Goal: Task Accomplishment & Management: Complete application form

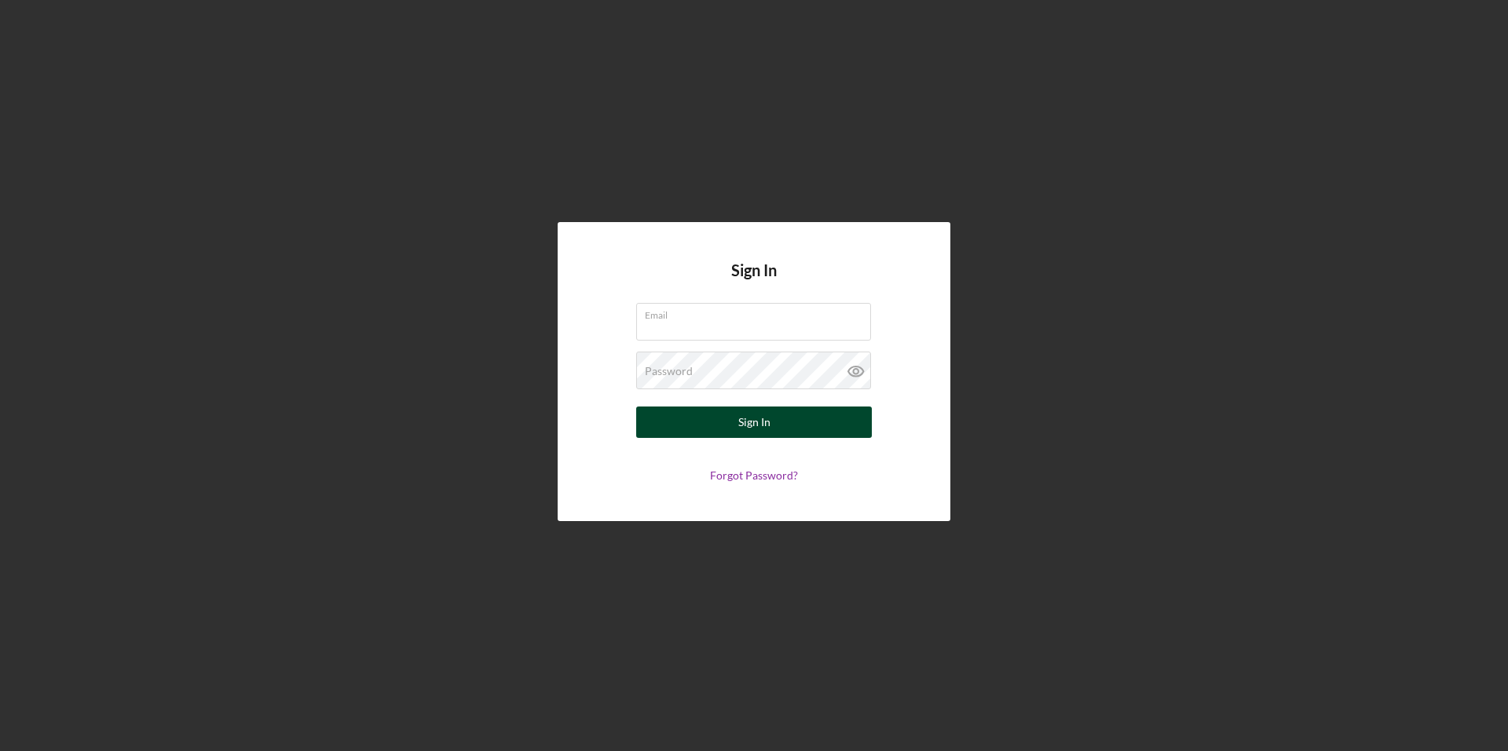
type input "[PERSON_NAME][EMAIL_ADDRESS][PERSON_NAME][DOMAIN_NAME]"
click at [766, 433] on div "Sign In" at bounding box center [754, 422] width 32 height 31
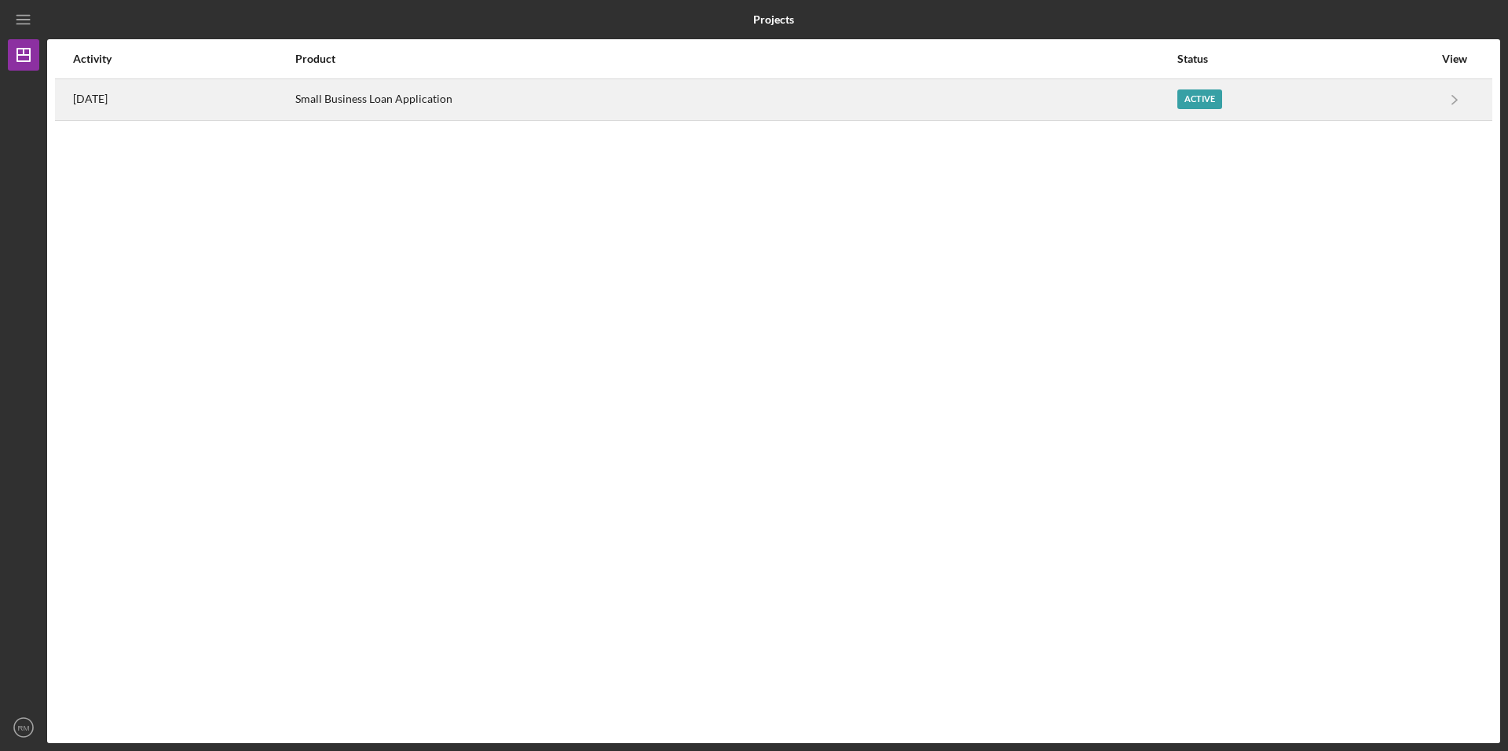
click at [640, 109] on div "Small Business Loan Application" at bounding box center [735, 99] width 880 height 39
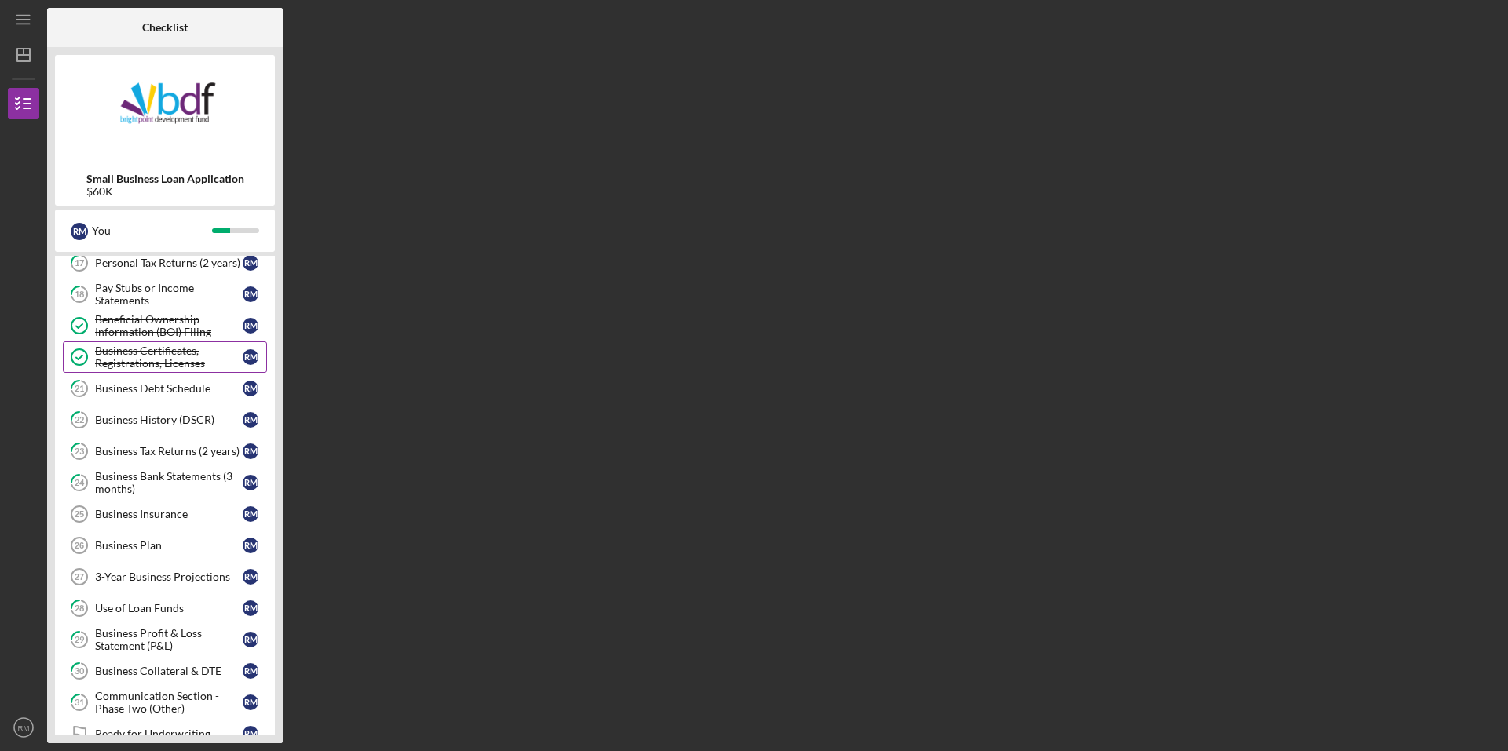
scroll to position [236, 0]
click at [137, 573] on div "3-Year Business Projections" at bounding box center [169, 574] width 148 height 13
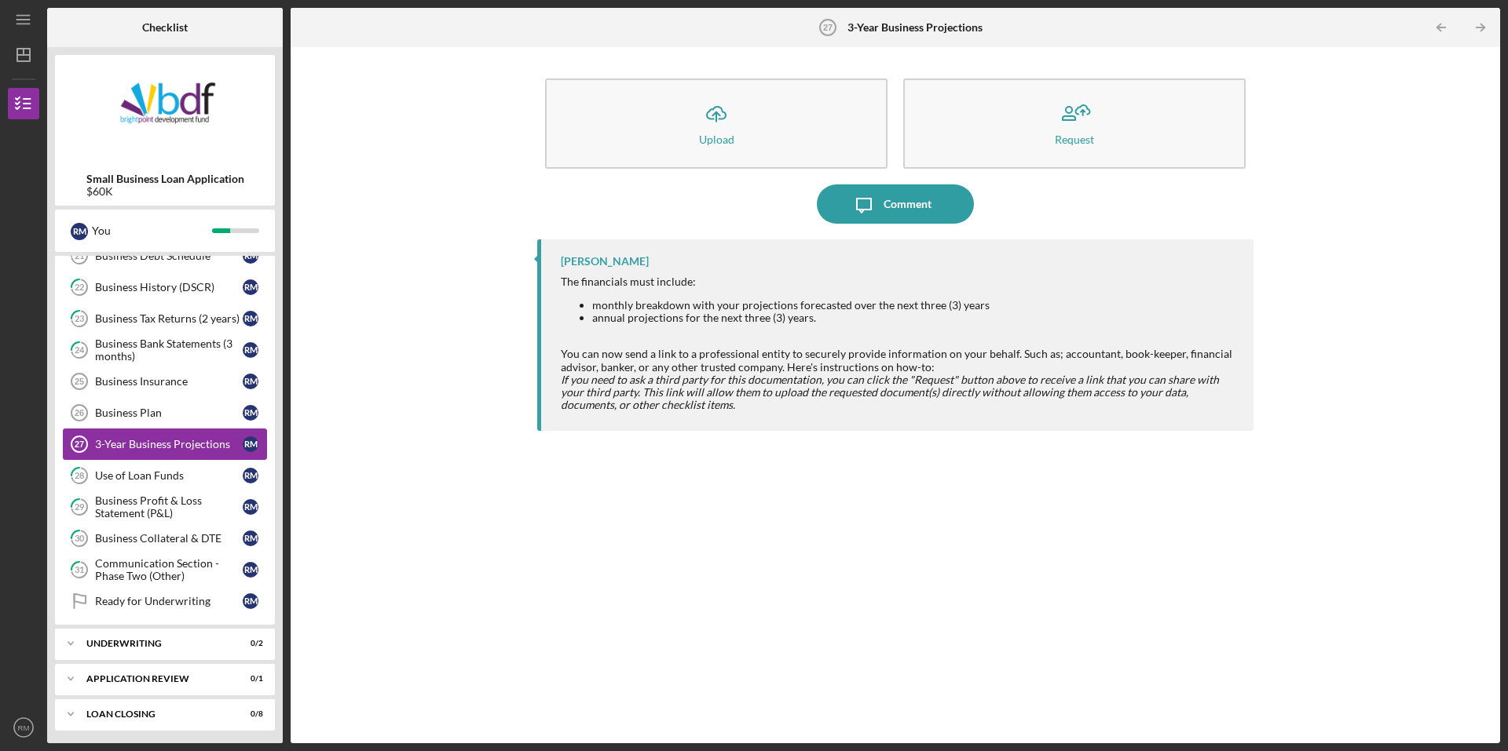
scroll to position [369, 0]
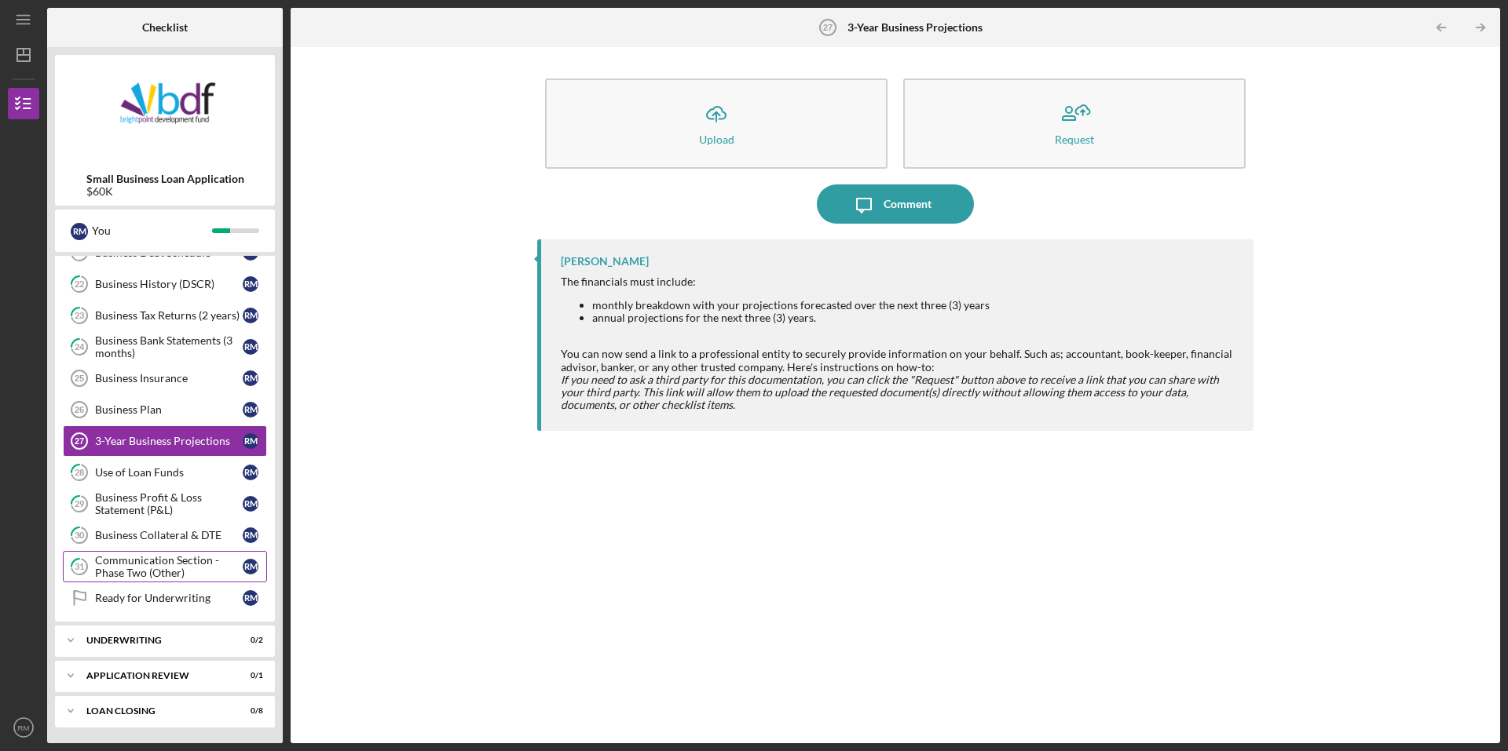
click at [158, 570] on div "Communication Section - Phase Two (Other)" at bounding box center [169, 566] width 148 height 25
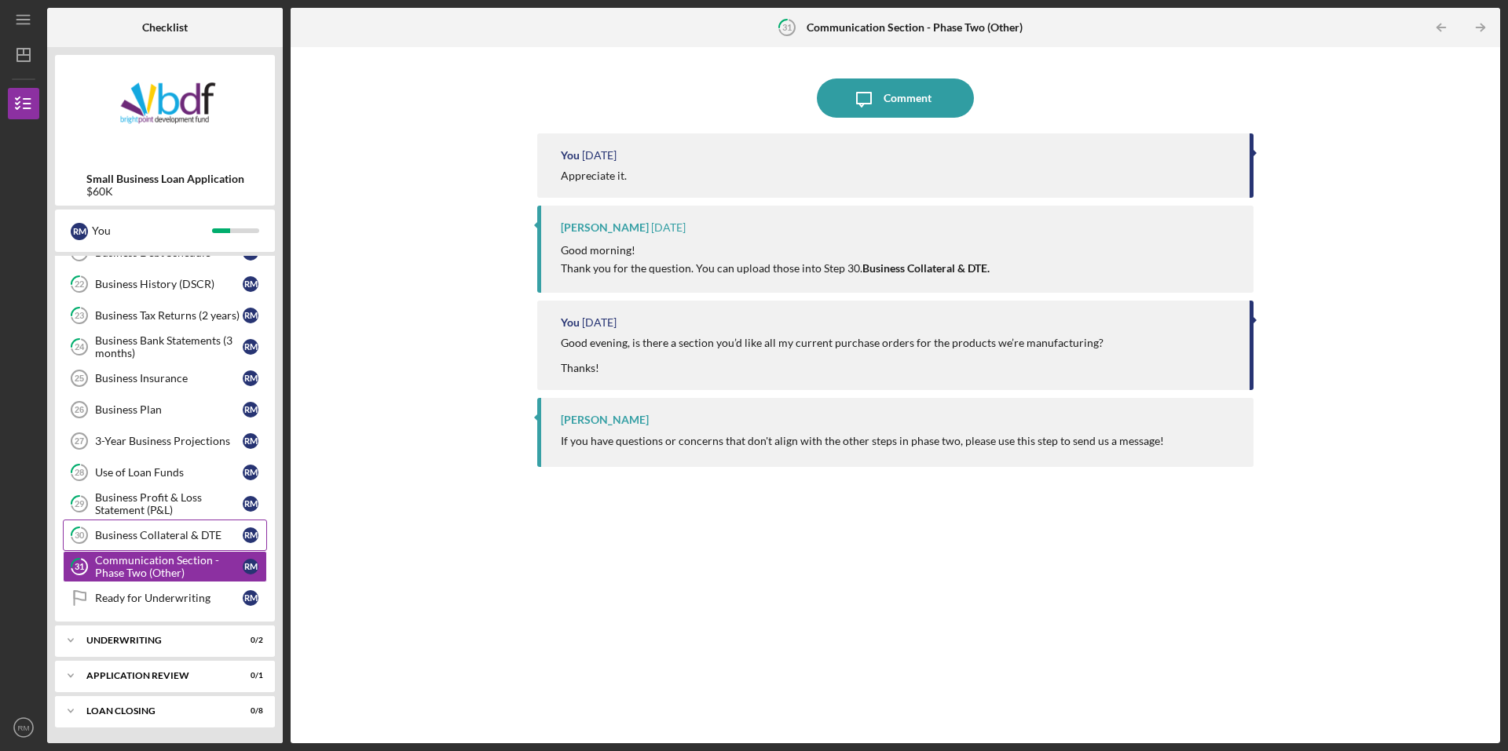
click at [122, 537] on div "Business Collateral & DTE" at bounding box center [169, 535] width 148 height 13
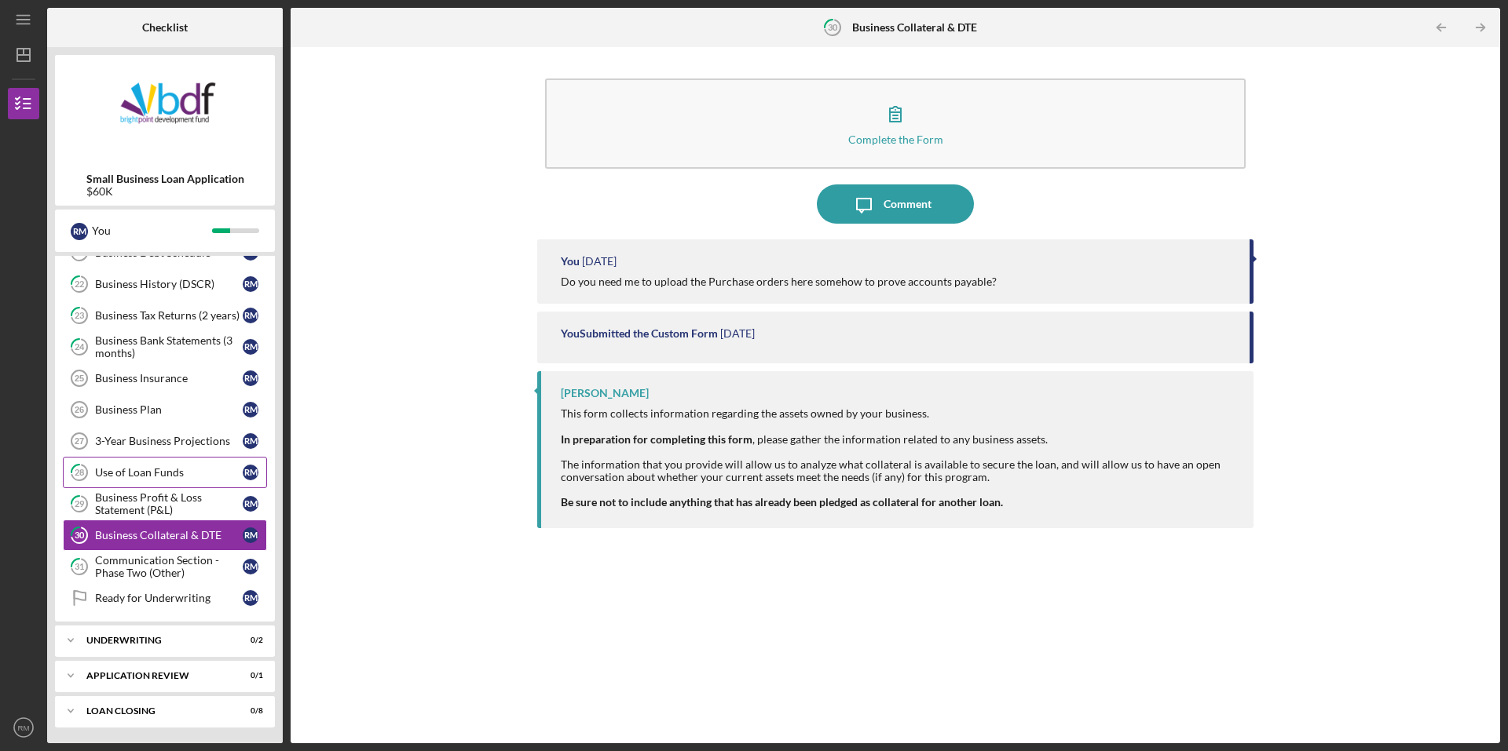
scroll to position [291, 0]
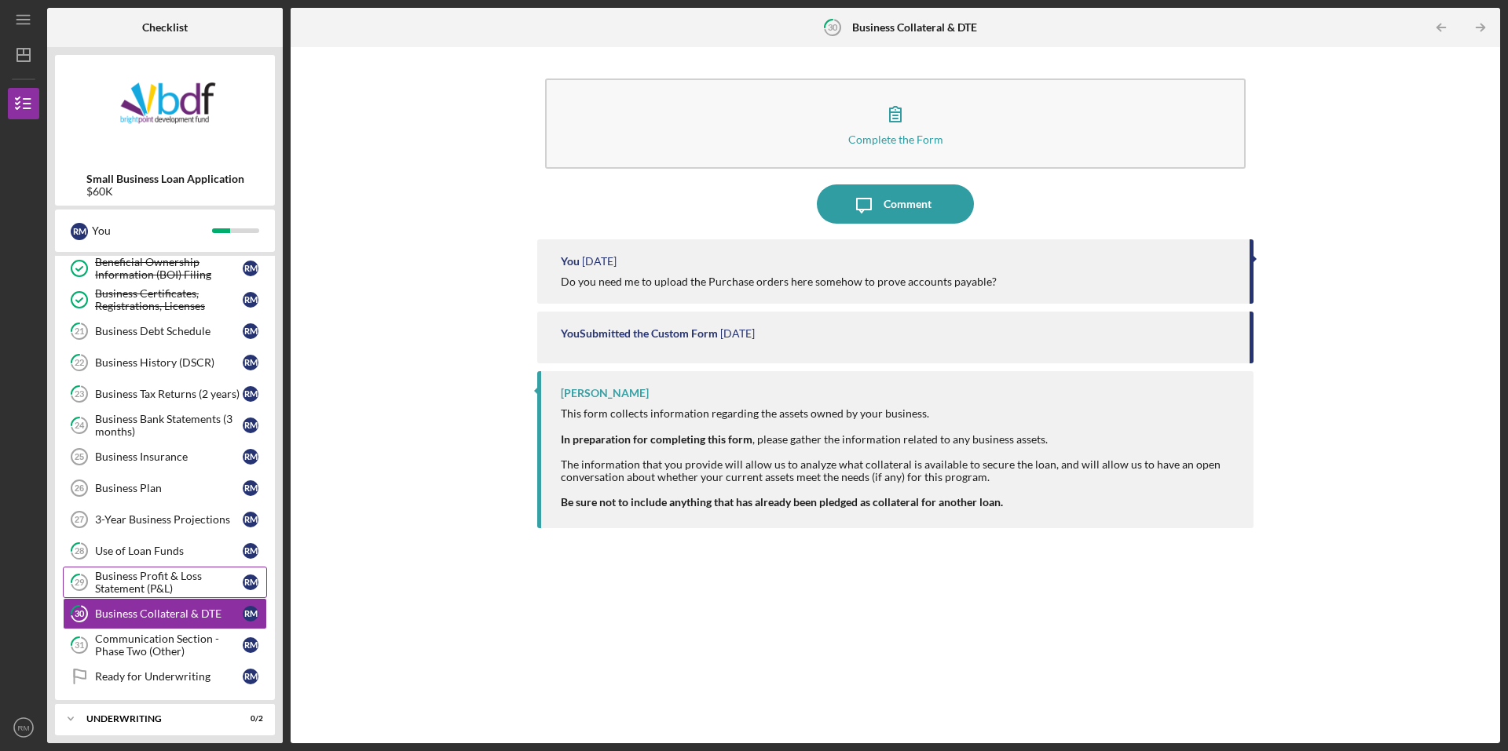
click at [138, 581] on div "Business Profit & Loss Statement (P&L)" at bounding box center [169, 582] width 148 height 25
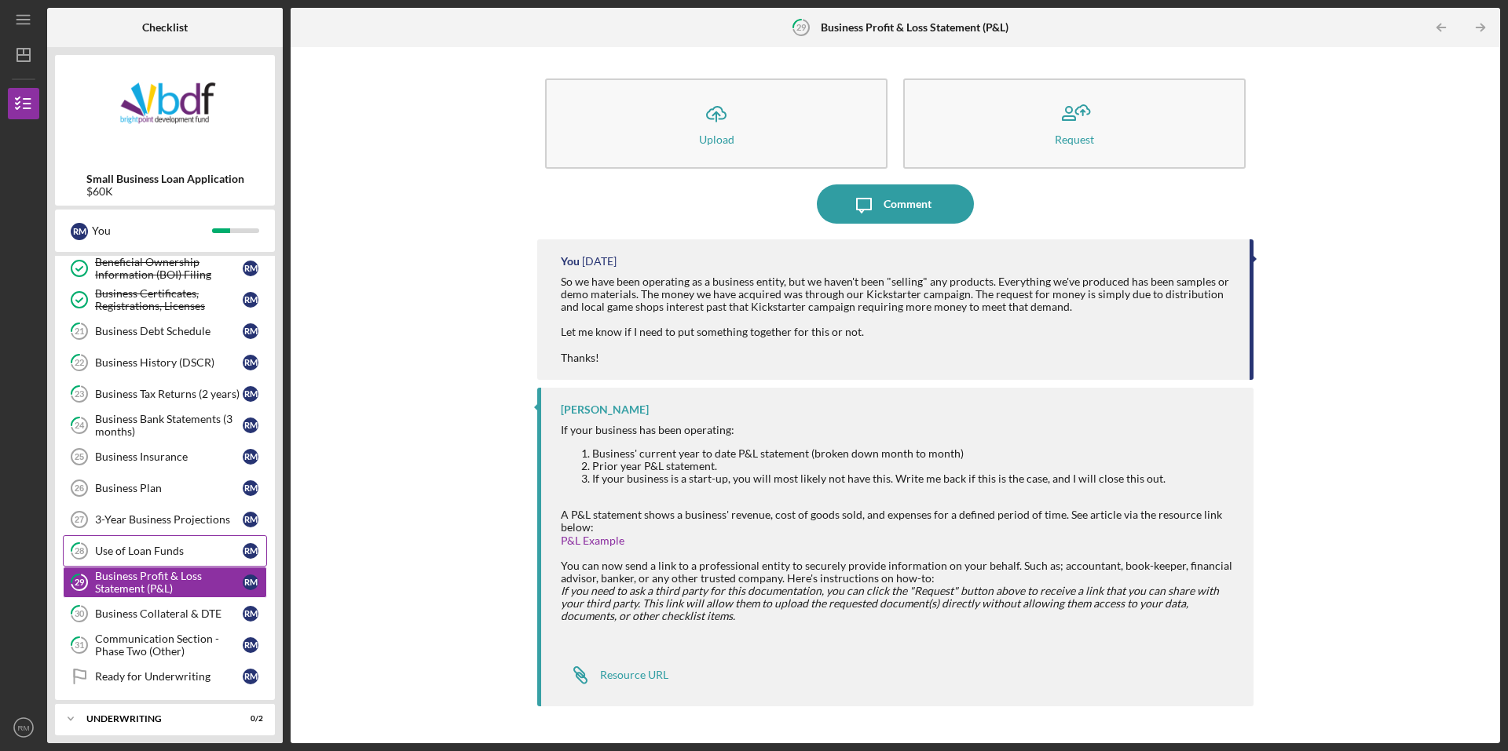
click at [132, 557] on div "Use of Loan Funds" at bounding box center [169, 551] width 148 height 13
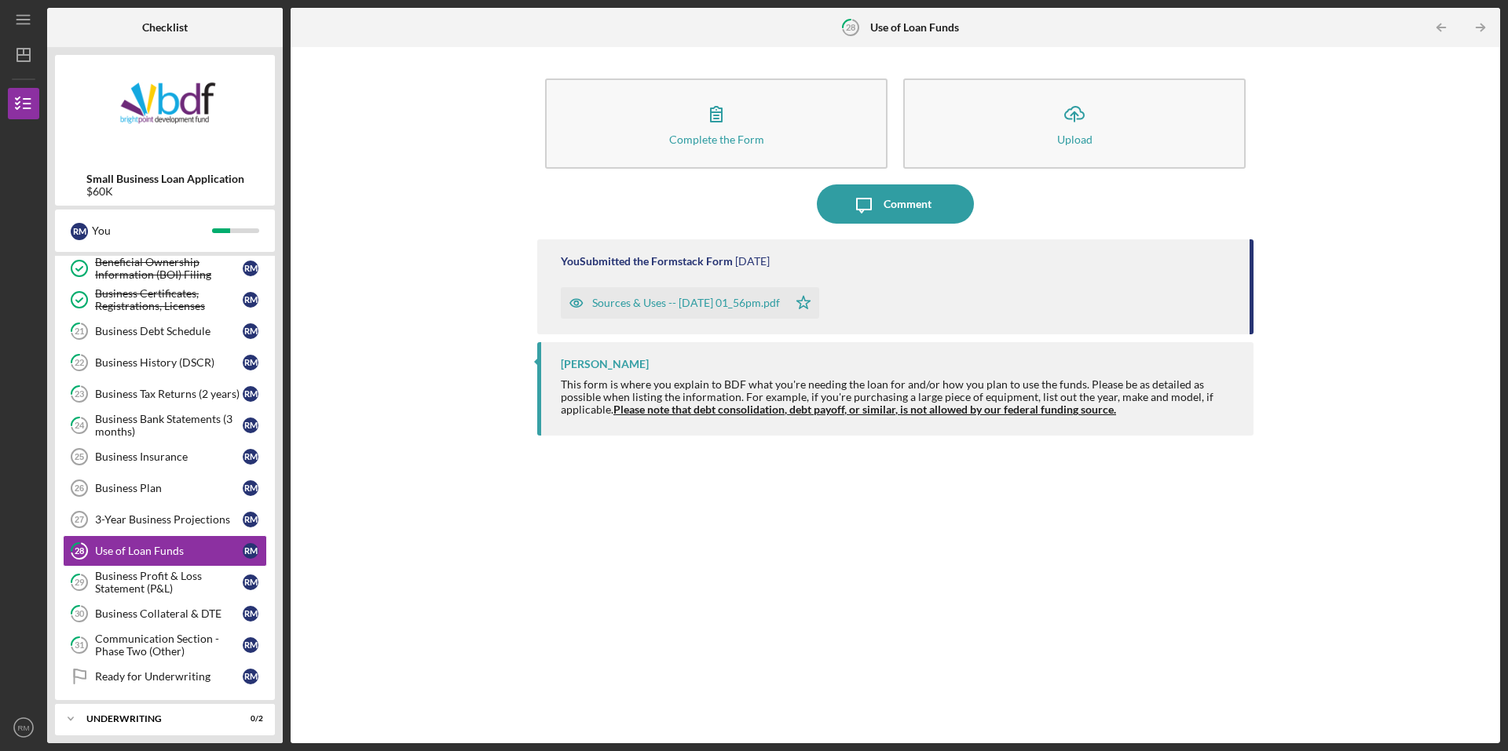
click at [579, 302] on icon "button" at bounding box center [576, 302] width 31 height 31
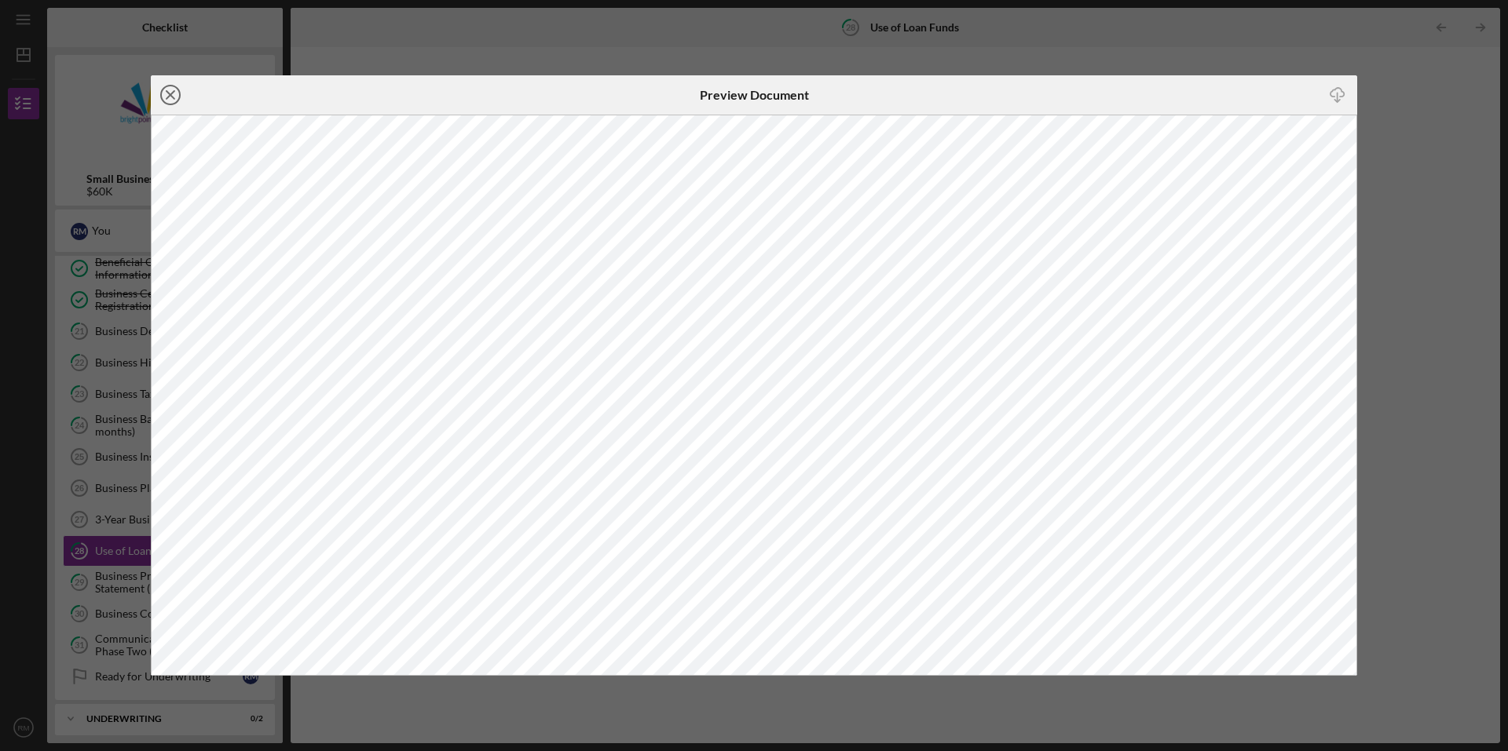
click at [167, 92] on line at bounding box center [170, 95] width 8 height 8
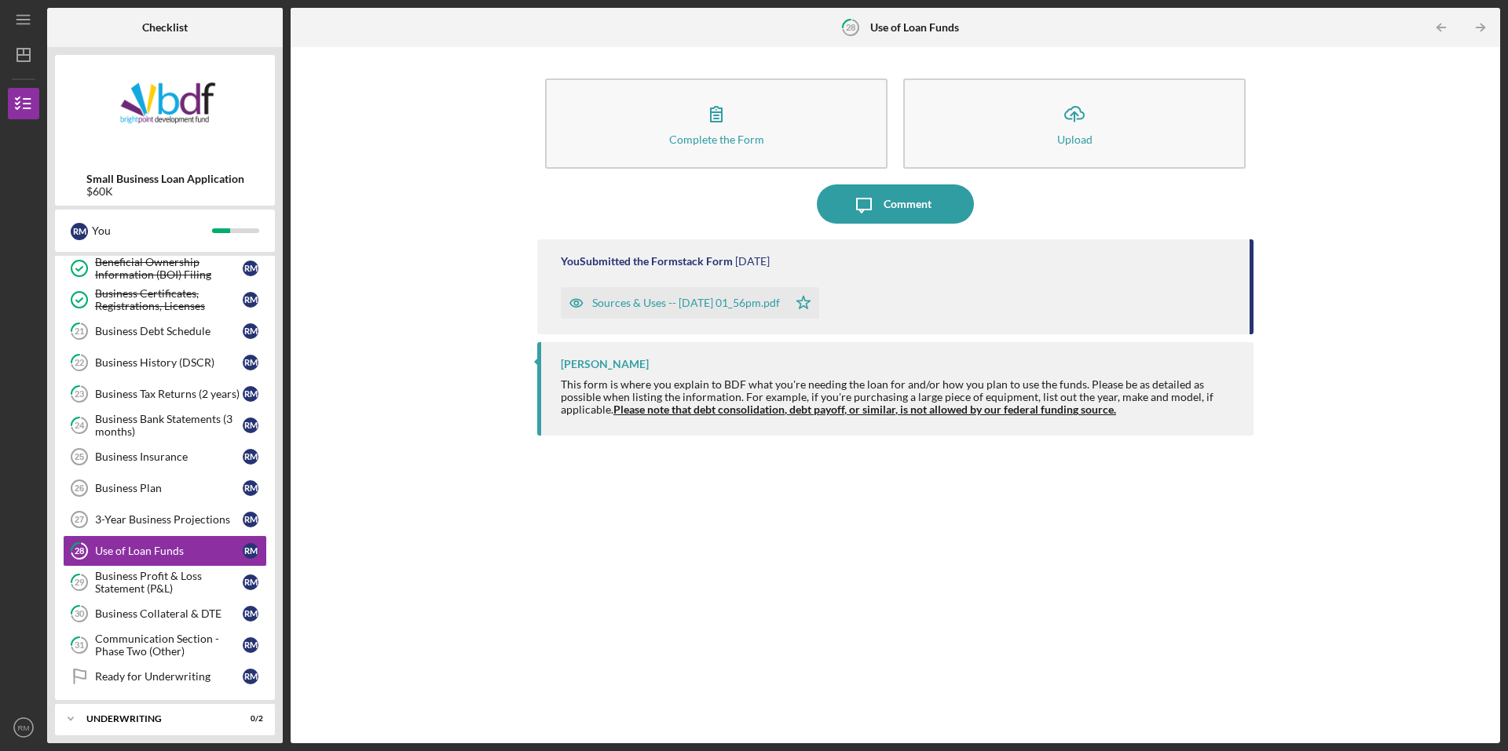
click at [455, 202] on div "Complete the Form Form Icon/Upload Upload Icon/Message Comment You Submitted th…" at bounding box center [894, 395] width 1193 height 681
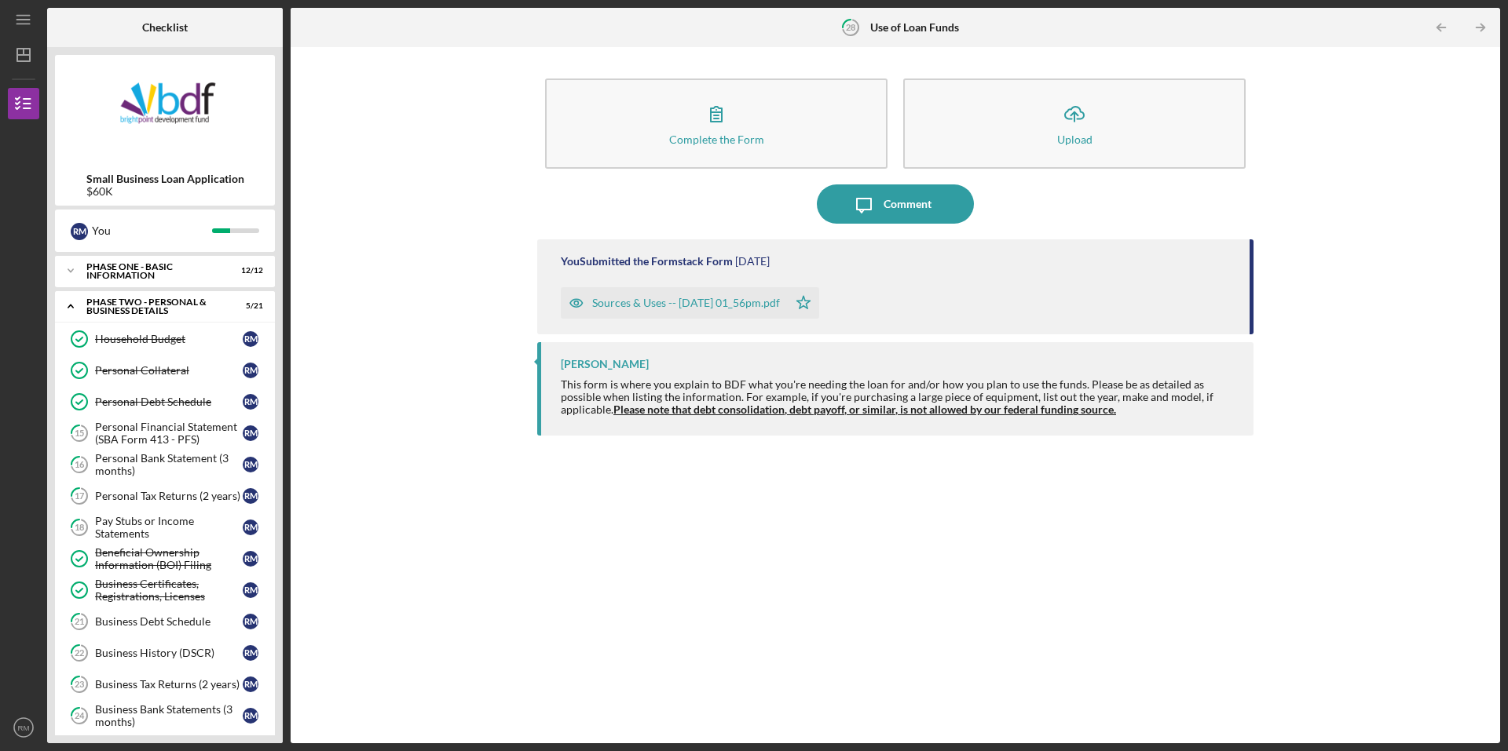
click at [385, 187] on div "Complete the Form Form Icon/Upload Upload Icon/Message Comment You Submitted th…" at bounding box center [894, 395] width 1193 height 681
